Goal: Find specific page/section: Find specific page/section

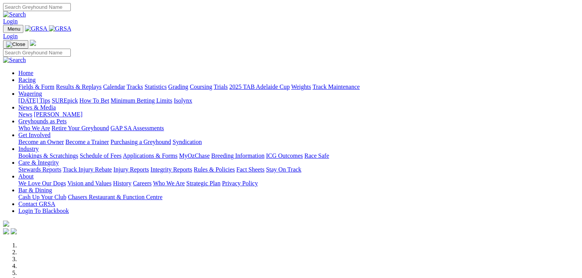
click at [36, 83] on link "Fields & Form" at bounding box center [36, 86] width 36 height 7
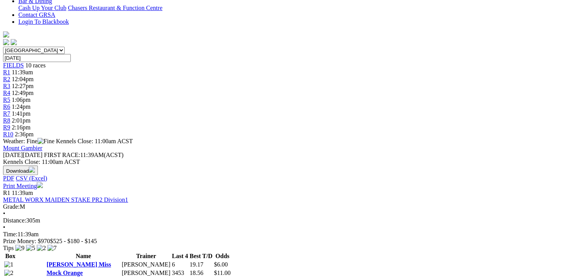
scroll to position [172, 0]
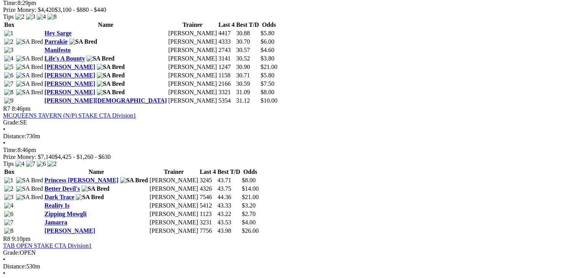
scroll to position [1129, 0]
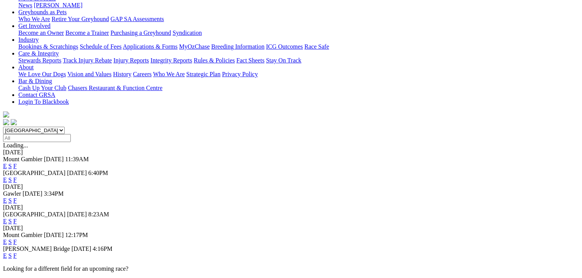
scroll to position [124, 0]
